Goal: Information Seeking & Learning: Learn about a topic

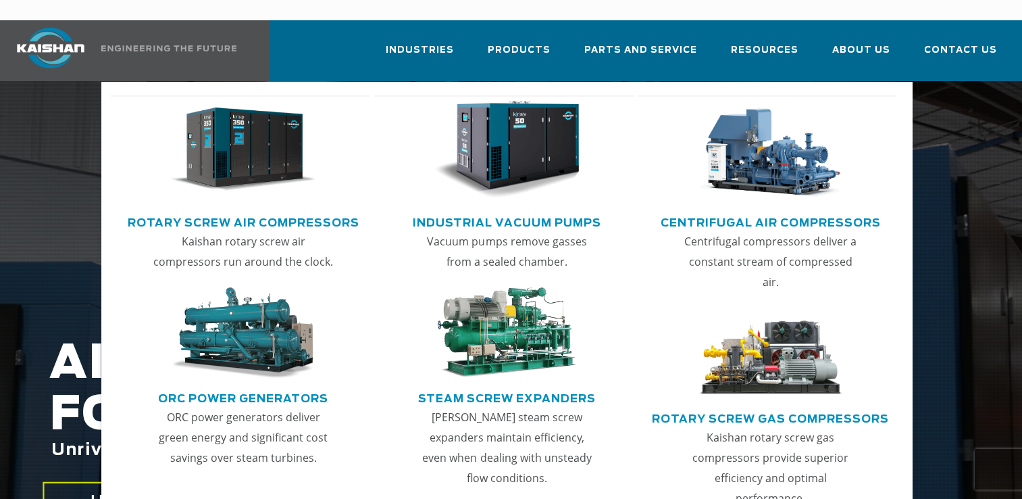
click at [257, 211] on link "Rotary Screw Air Compressors" at bounding box center [244, 221] width 232 height 20
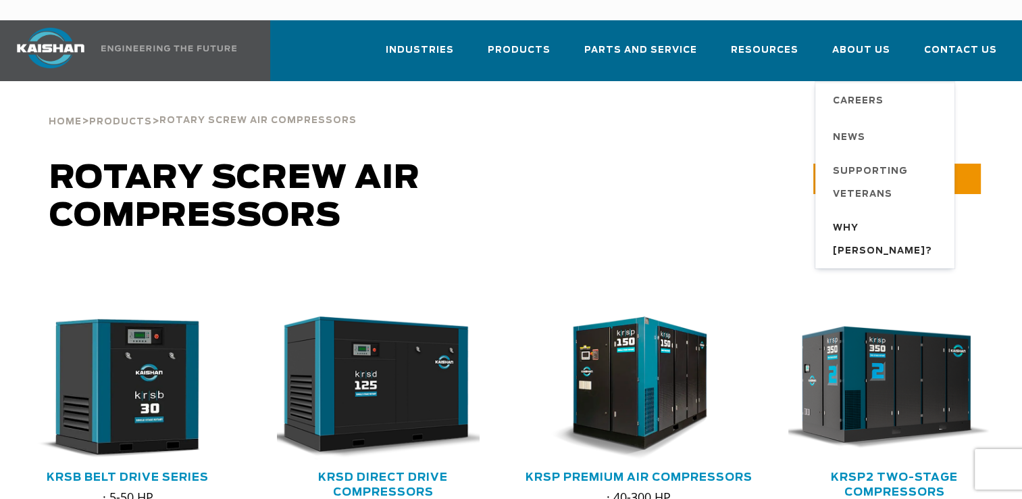
click at [889, 217] on span "Why [PERSON_NAME]?" at bounding box center [887, 240] width 108 height 46
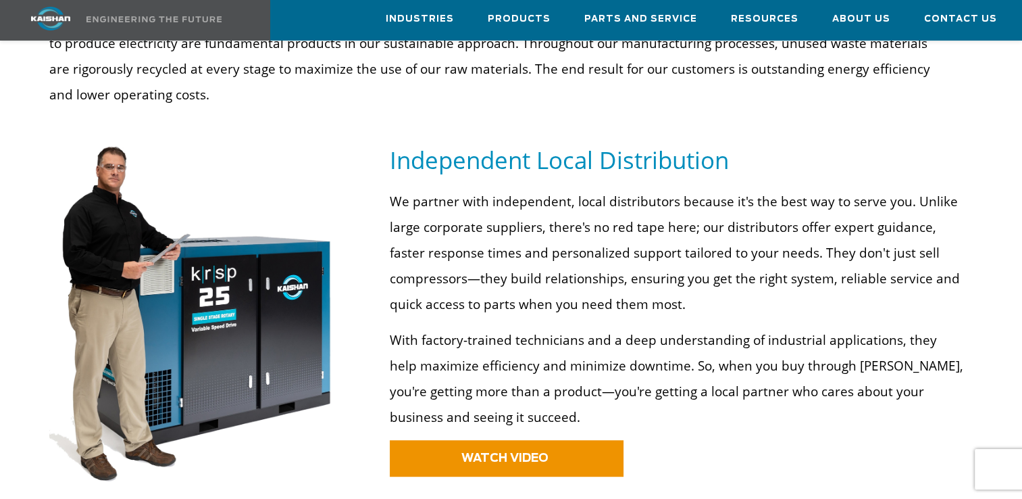
scroll to position [730, 0]
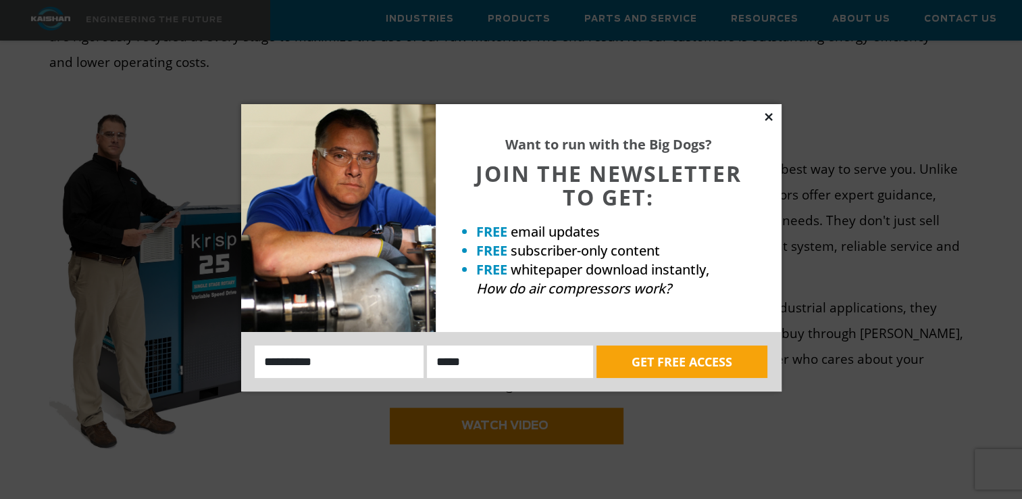
click at [770, 118] on icon at bounding box center [768, 116] width 7 height 7
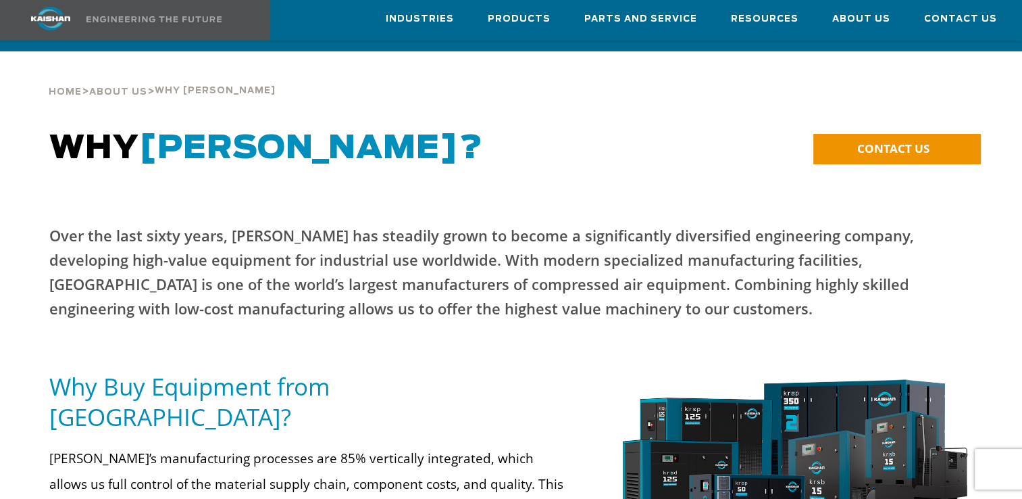
scroll to position [0, 0]
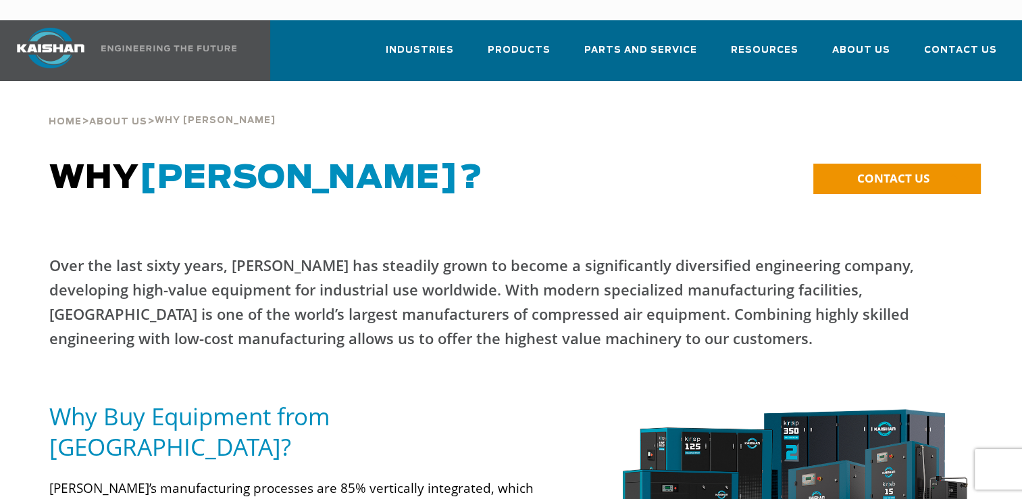
click at [88, 28] on img at bounding box center [50, 48] width 101 height 41
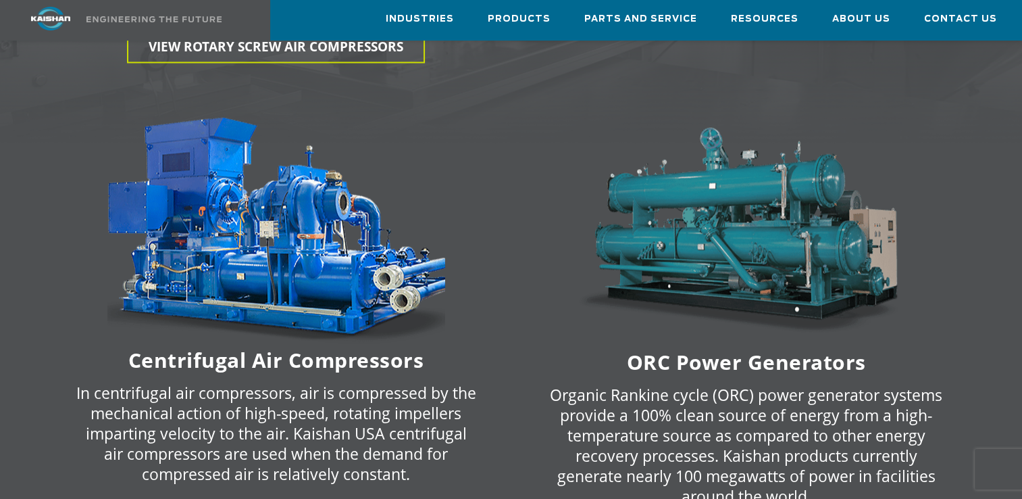
scroll to position [2179, 0]
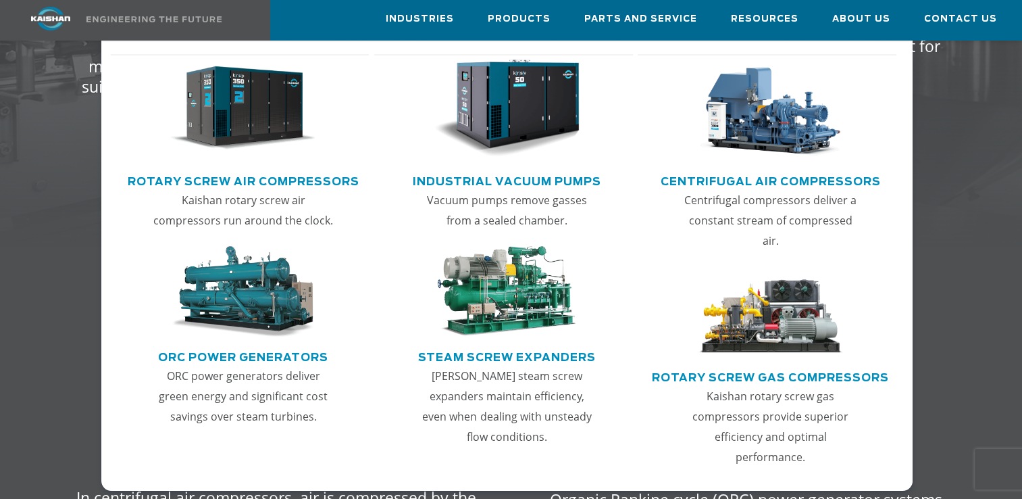
click at [253, 177] on link "Rotary Screw Air Compressors" at bounding box center [244, 180] width 232 height 20
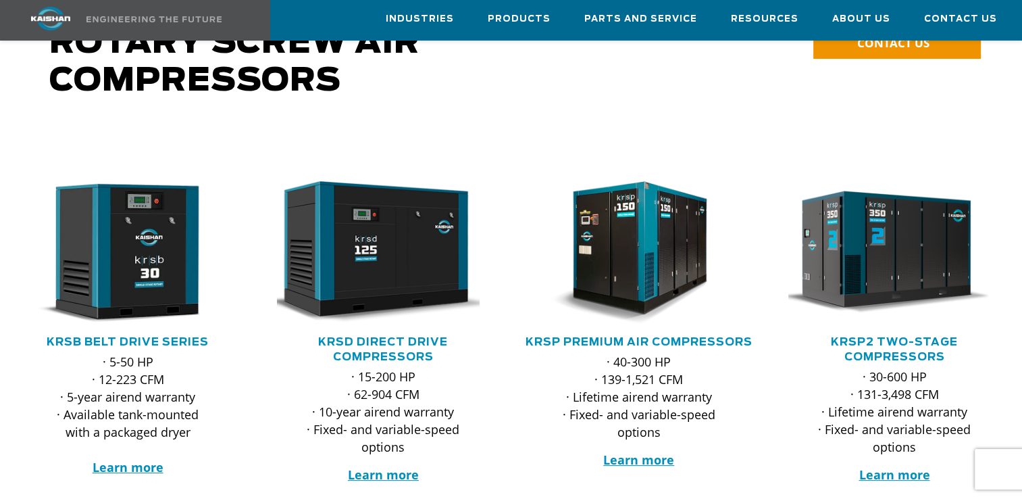
scroll to position [162, 0]
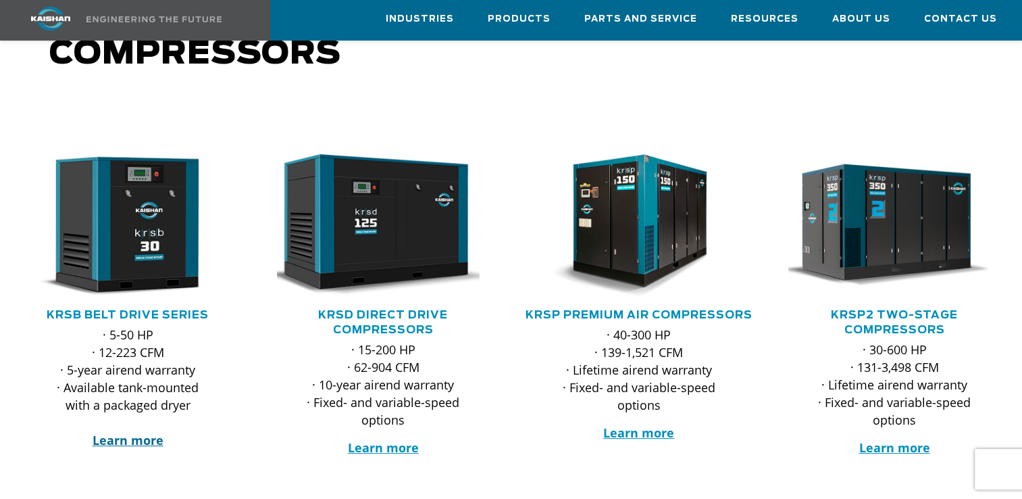
click at [130, 432] on strong "Learn more" at bounding box center [128, 440] width 71 height 16
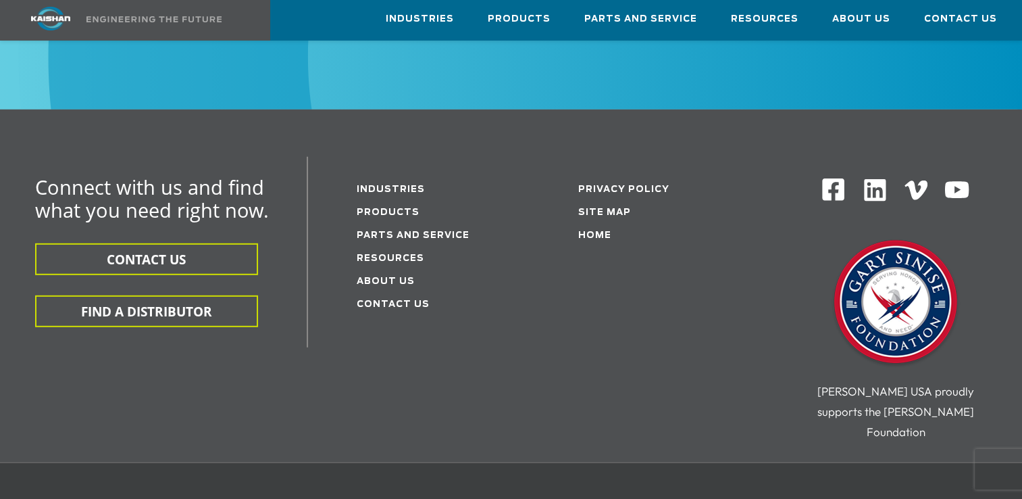
scroll to position [4051, 0]
